Goal: Find specific page/section: Find specific page/section

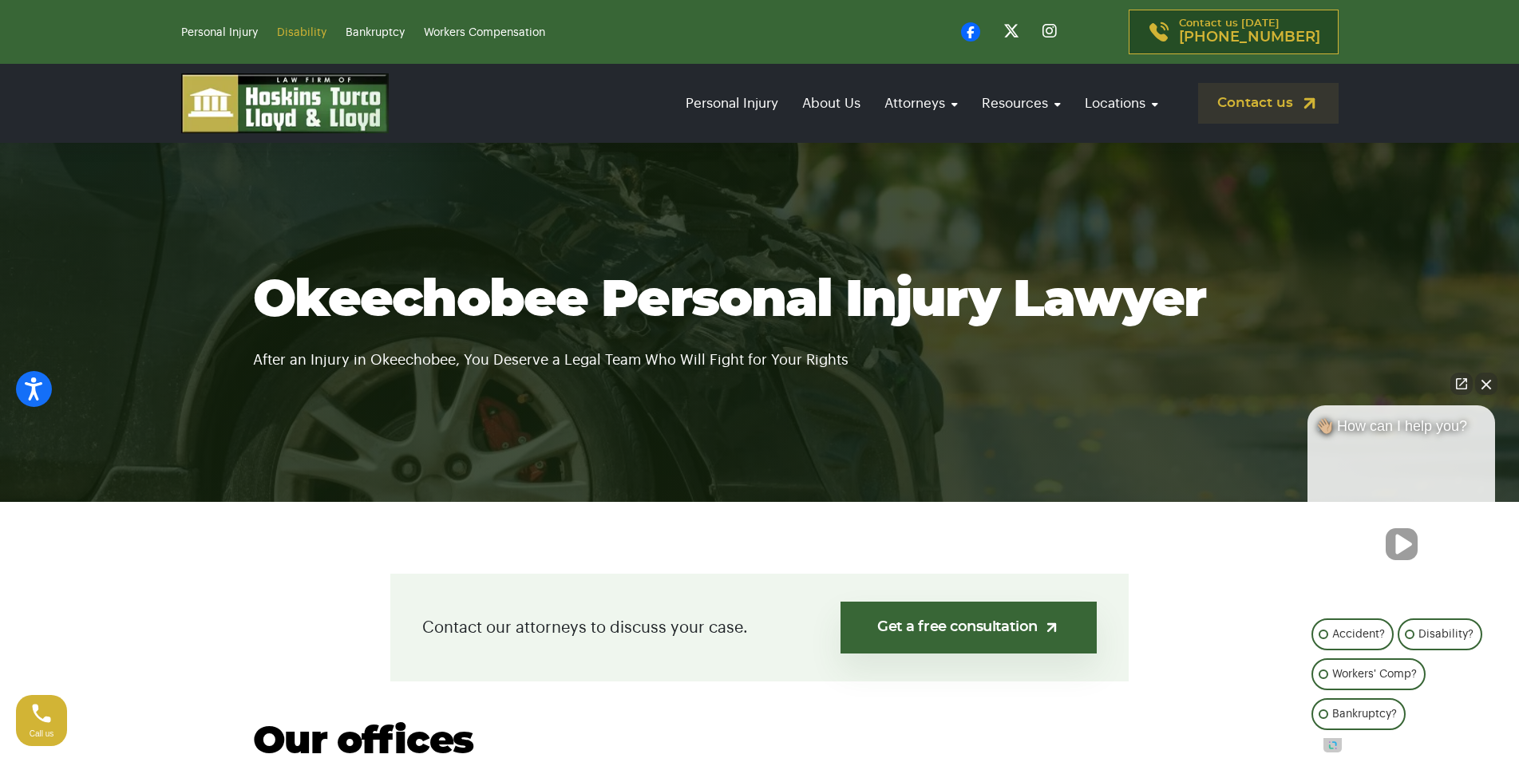
click at [294, 30] on link "Disability" at bounding box center [301, 32] width 49 height 11
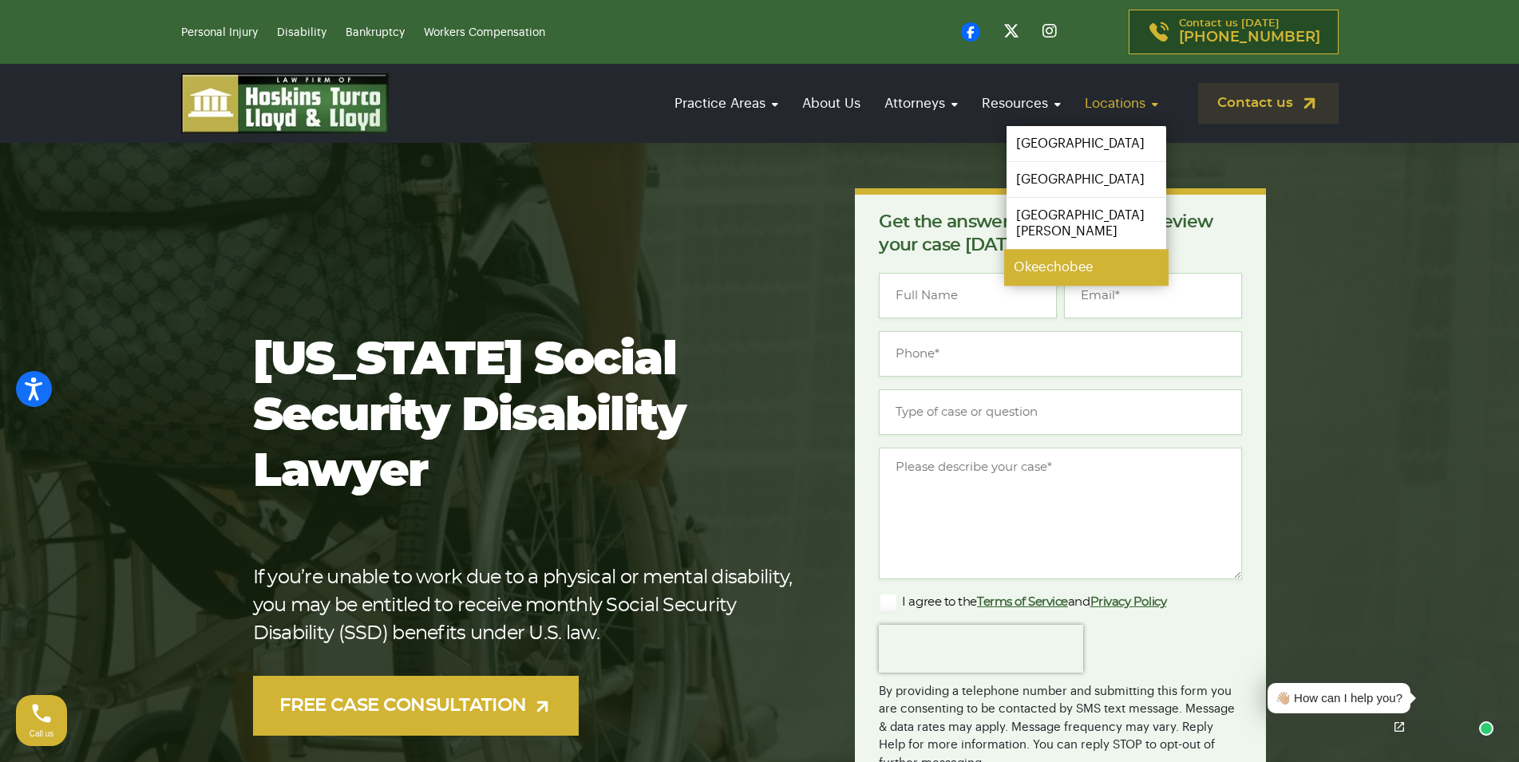
click at [1047, 250] on link "Okeechobee" at bounding box center [1086, 268] width 164 height 36
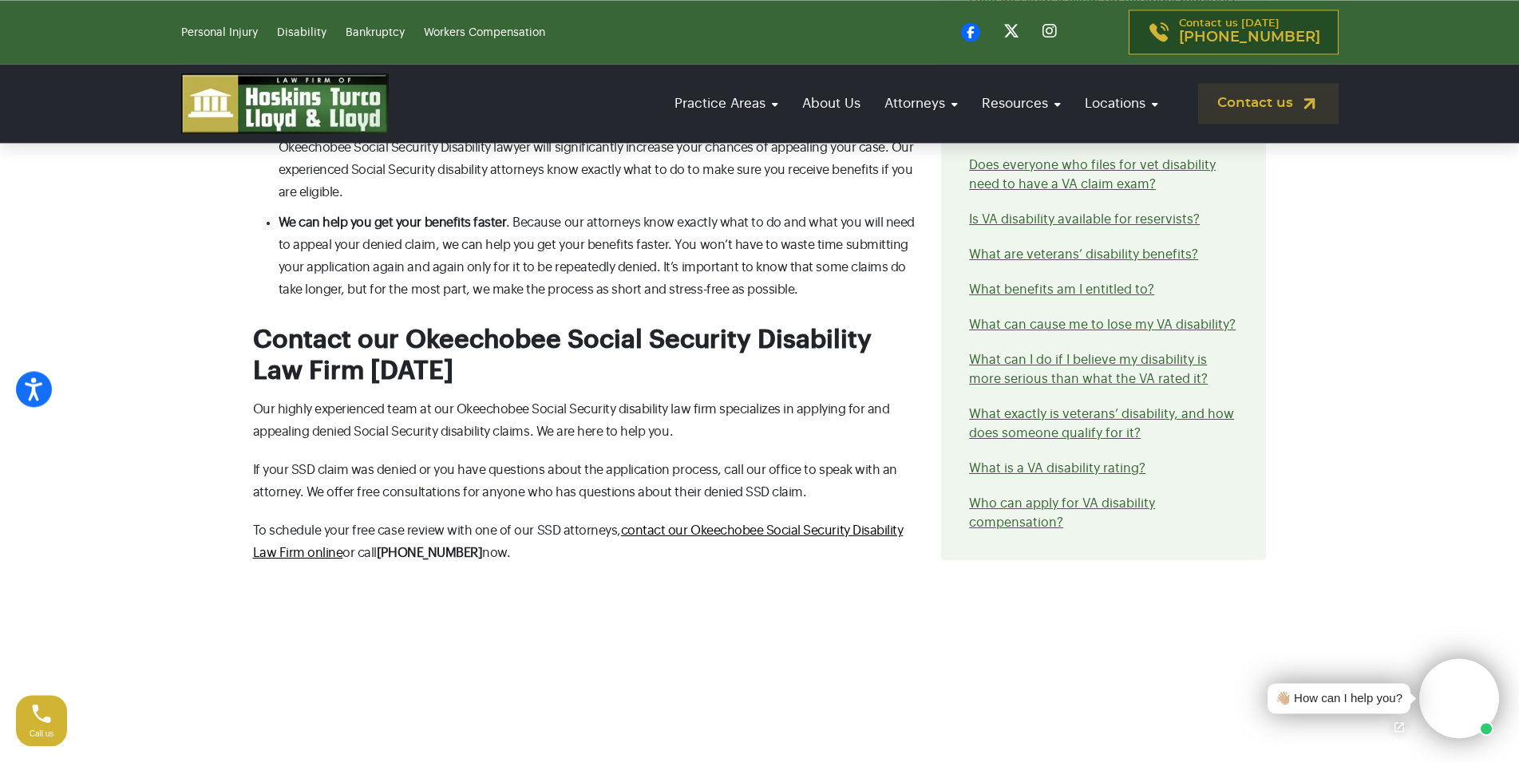
scroll to position [4885, 0]
